Goal: Browse casually

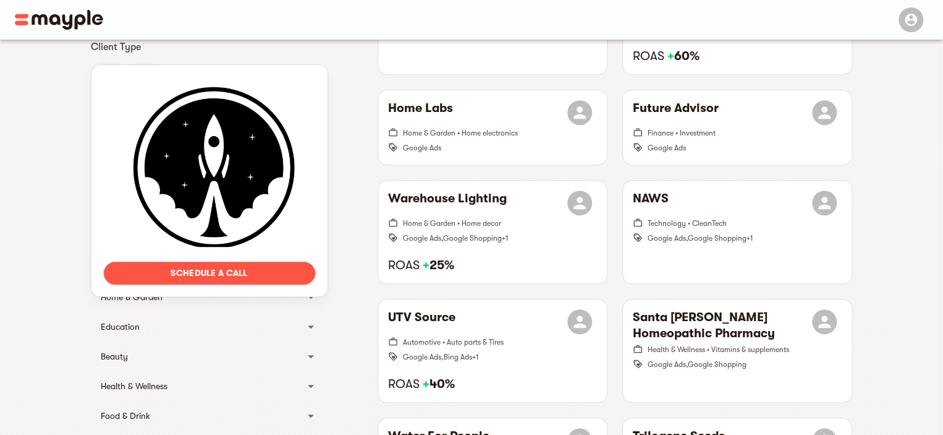
scroll to position [371, 0]
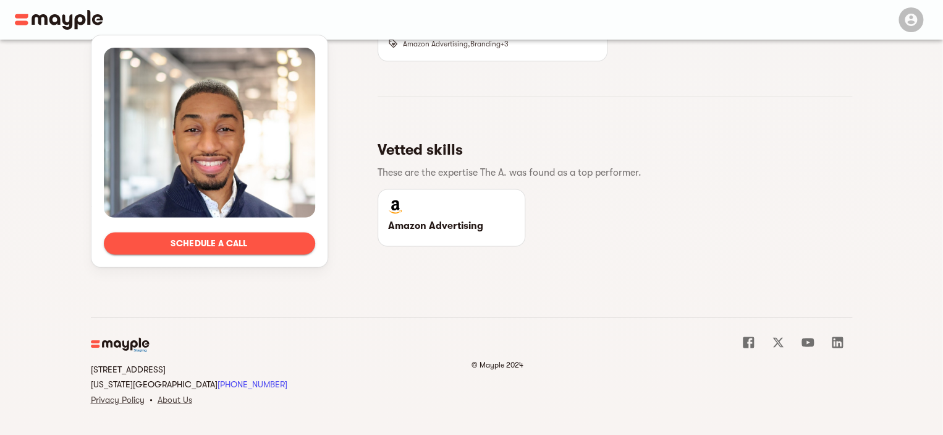
scroll to position [792, 0]
